Goal: Ask a question

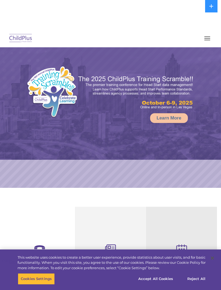
select select "MEDIUM"
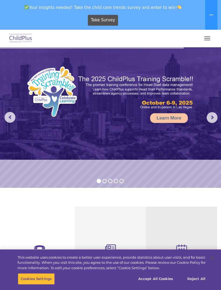
click at [210, 36] on button "button" at bounding box center [207, 38] width 11 height 9
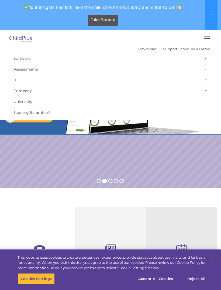
click at [209, 35] on button "button" at bounding box center [207, 38] width 11 height 9
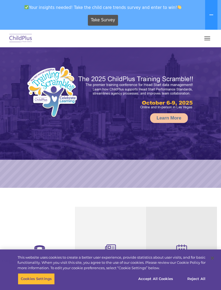
select select "MEDIUM"
